Goal: Information Seeking & Learning: Find specific fact

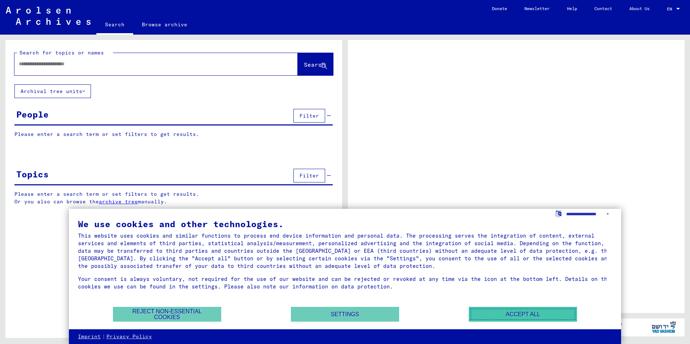
click at [511, 313] on button "Accept all" at bounding box center [523, 314] width 108 height 15
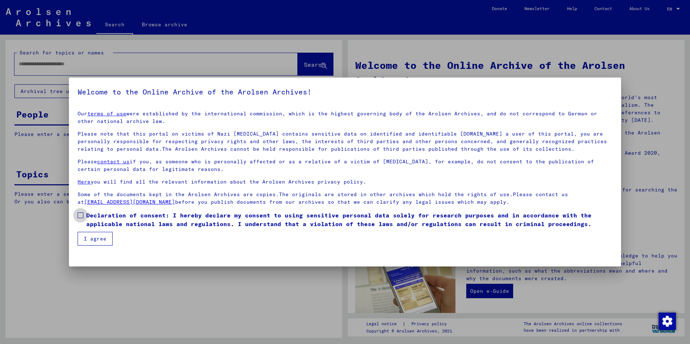
click at [83, 215] on span at bounding box center [81, 215] width 6 height 6
click at [95, 236] on button "I agree" at bounding box center [95, 239] width 35 height 14
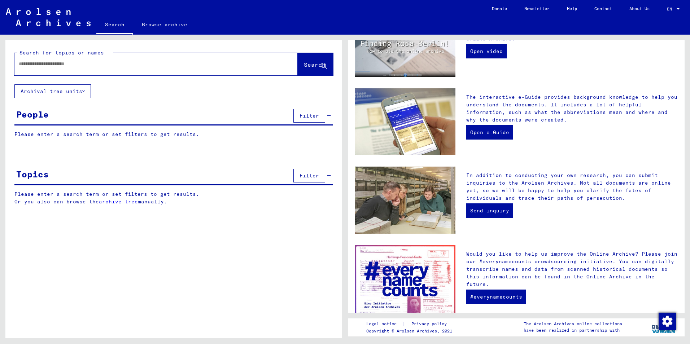
scroll to position [180, 0]
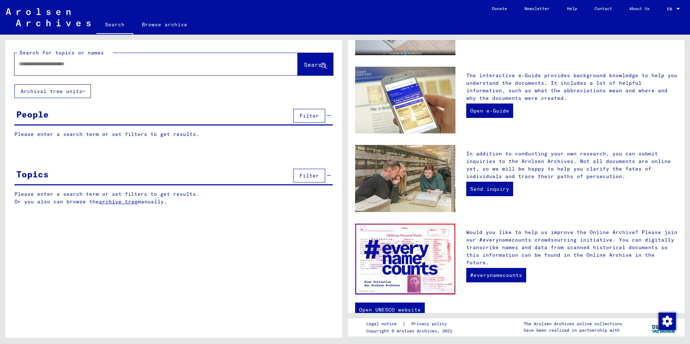
click at [113, 66] on input "text" at bounding box center [147, 64] width 257 height 8
type input "**********"
click at [304, 65] on span "Search" at bounding box center [315, 64] width 22 height 7
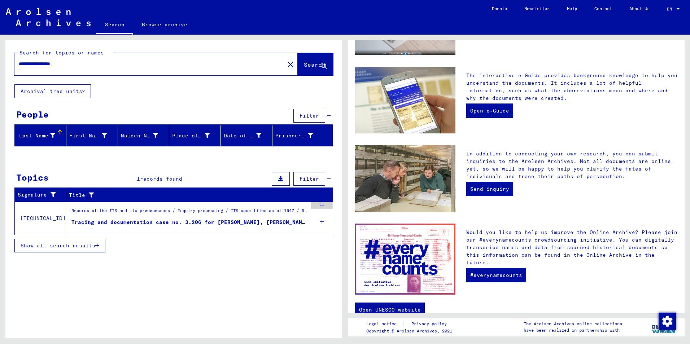
click at [135, 221] on div "Tracing and documentation case no. 3.206 for [PERSON_NAME], [PERSON_NAME] born …" at bounding box center [189, 223] width 236 height 8
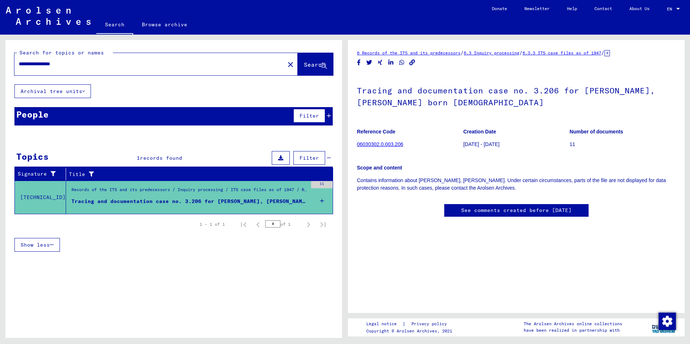
click at [387, 145] on link "06030302.0.003.206" at bounding box center [380, 144] width 46 height 6
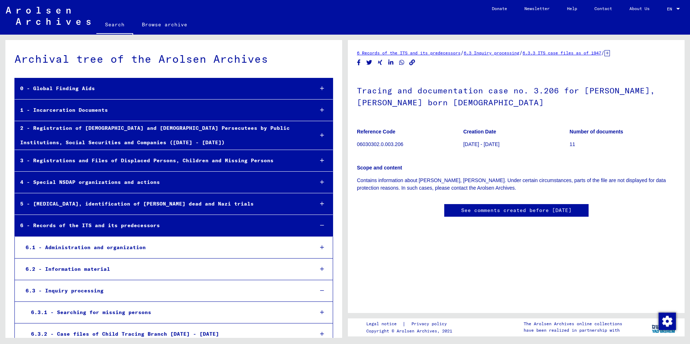
scroll to position [7630, 0]
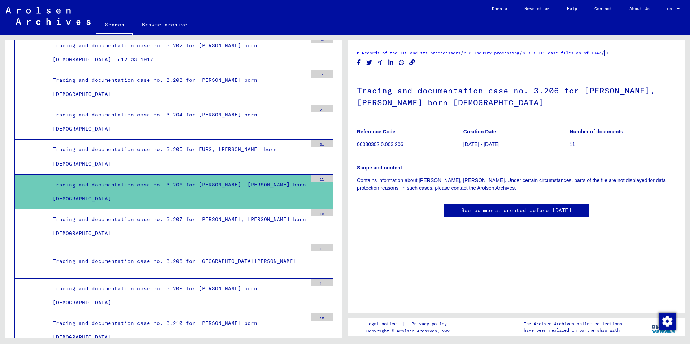
click at [246, 191] on div "Tracing and documentation case no. 3.206 for [PERSON_NAME], [PERSON_NAME] born …" at bounding box center [177, 192] width 260 height 28
click at [247, 191] on div "Tracing and documentation case no. 3.206 for [PERSON_NAME], [PERSON_NAME] born …" at bounding box center [177, 192] width 260 height 28
drag, startPoint x: 247, startPoint y: 191, endPoint x: 284, endPoint y: 189, distance: 37.2
click at [284, 189] on div "Tracing and documentation case no. 3.206 for [PERSON_NAME], [PERSON_NAME] born …" at bounding box center [177, 192] width 260 height 28
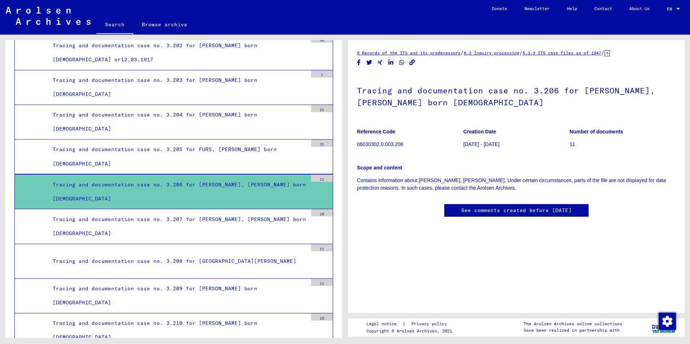
click at [225, 199] on mat-tree-node "Tracing and documentation case no. 3.206 for [PERSON_NAME], [PERSON_NAME] born …" at bounding box center [173, 191] width 319 height 35
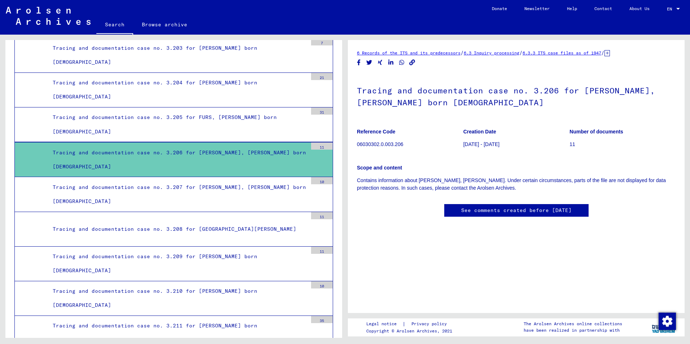
scroll to position [7666, 0]
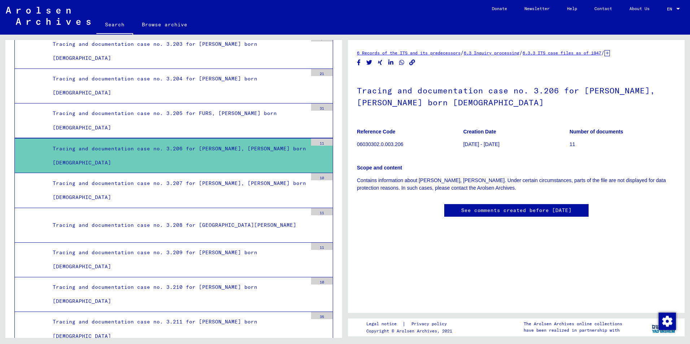
click at [275, 164] on mat-tree-node "Tracing and documentation case no. 3.206 for [PERSON_NAME], [PERSON_NAME] born …" at bounding box center [173, 155] width 319 height 35
click at [221, 153] on div "Tracing and documentation case no. 3.206 for [PERSON_NAME], [PERSON_NAME] born …" at bounding box center [177, 156] width 260 height 28
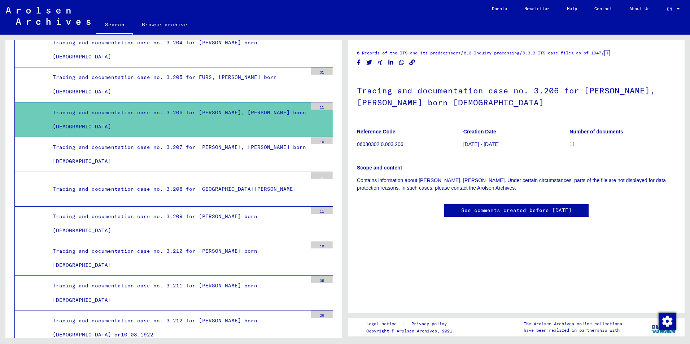
click at [225, 117] on div "Tracing and documentation case no. 3.206 for [PERSON_NAME], [PERSON_NAME] born …" at bounding box center [177, 120] width 260 height 28
click at [597, 9] on link "Contact" at bounding box center [602, 8] width 35 height 17
